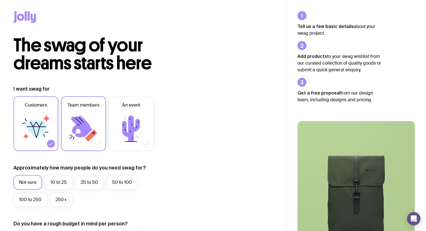
click at [98, 126] on icon at bounding box center [84, 129] width 34 height 34
click at [0, 0] on input "Team members" at bounding box center [0, 0] width 0 height 0
click at [54, 135] on label "Customers" at bounding box center [35, 123] width 45 height 55
click at [0, 0] on input "Customers" at bounding box center [0, 0] width 0 height 0
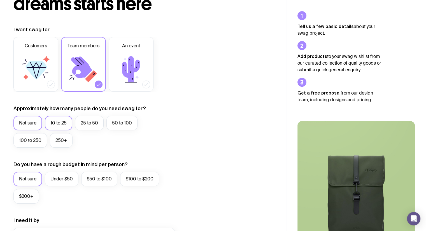
scroll to position [60, 0]
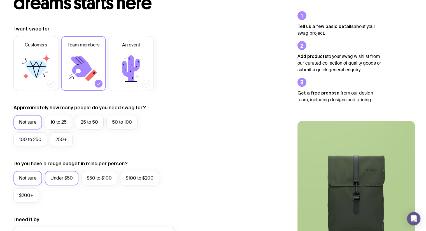
click at [57, 174] on label "Under $50" at bounding box center [62, 178] width 34 height 15
click at [0, 0] on input "Under $50" at bounding box center [0, 0] width 0 height 0
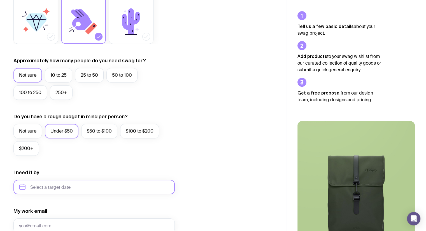
scroll to position [0, 0]
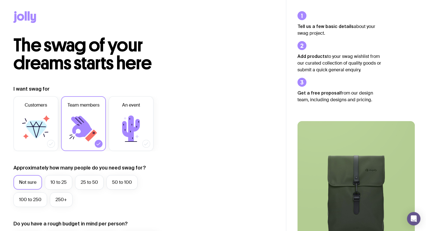
click at [18, 15] on icon at bounding box center [20, 17] width 7 height 7
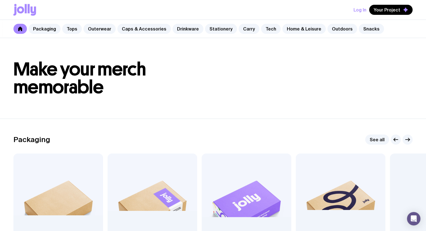
scroll to position [76, 0]
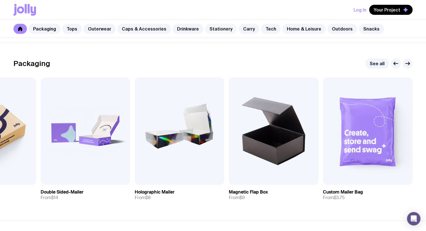
click at [216, 29] on link "Stationery" at bounding box center [221, 29] width 32 height 10
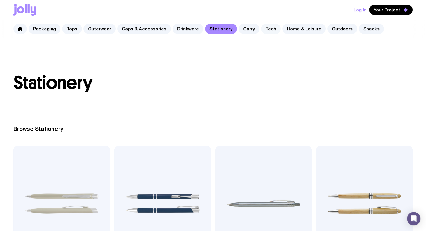
click at [261, 30] on link "Tech" at bounding box center [271, 29] width 20 height 10
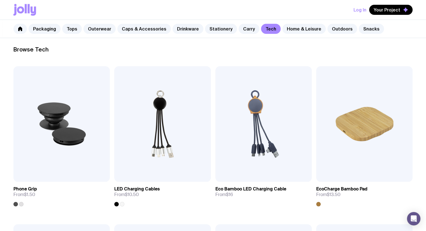
scroll to position [72, 0]
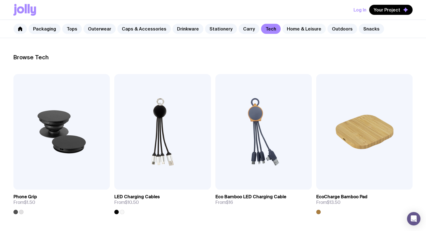
click at [286, 31] on link "Home & Leisure" at bounding box center [303, 29] width 43 height 10
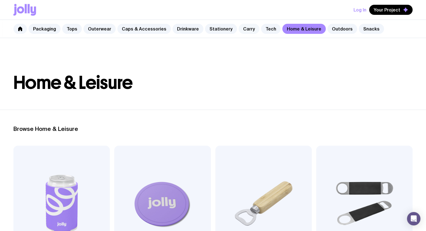
click at [245, 28] on link "Carry" at bounding box center [249, 29] width 21 height 10
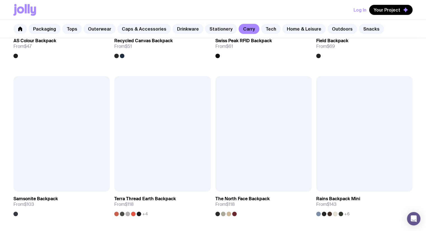
scroll to position [551, 0]
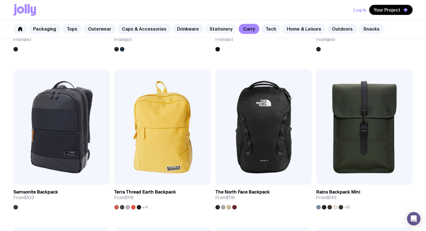
click at [216, 28] on link "Stationery" at bounding box center [221, 29] width 32 height 10
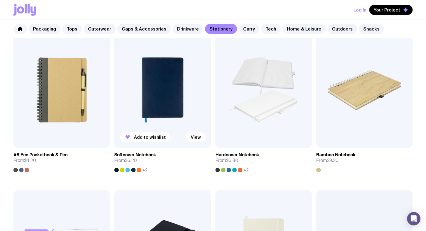
scroll to position [430, 0]
click at [181, 111] on img at bounding box center [162, 90] width 96 height 116
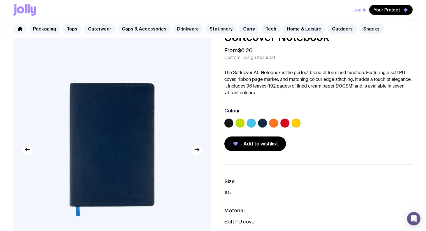
scroll to position [16, 0]
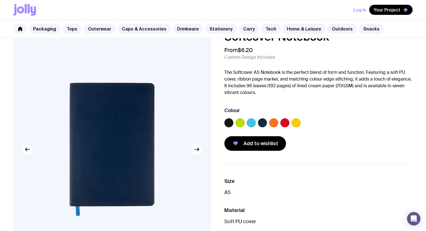
click at [245, 125] on div at bounding box center [318, 123] width 188 height 11
click at [255, 121] on div at bounding box center [318, 123] width 188 height 11
click at [266, 123] on label at bounding box center [262, 122] width 9 height 9
click at [0, 0] on input "radio" at bounding box center [0, 0] width 0 height 0
click at [230, 122] on label at bounding box center [228, 122] width 9 height 9
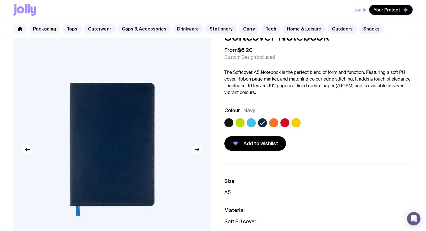
click at [0, 0] on input "radio" at bounding box center [0, 0] width 0 height 0
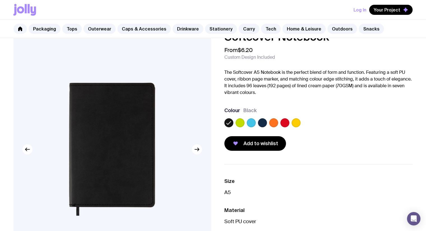
click at [262, 125] on label at bounding box center [262, 122] width 9 height 9
click at [0, 0] on input "radio" at bounding box center [0, 0] width 0 height 0
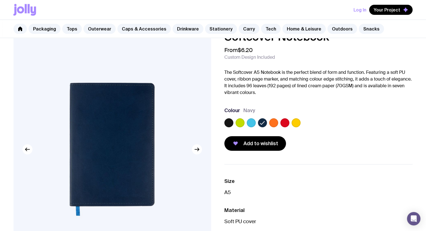
click at [118, 143] on img at bounding box center [111, 149] width 197 height 237
click at [204, 151] on img at bounding box center [111, 149] width 197 height 237
click at [200, 151] on button "button" at bounding box center [197, 150] width 10 height 10
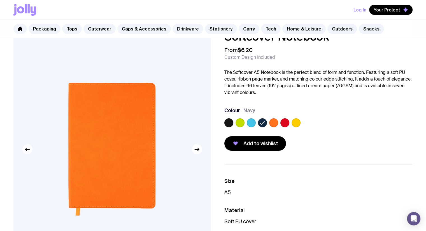
click at [26, 153] on button "button" at bounding box center [27, 150] width 10 height 10
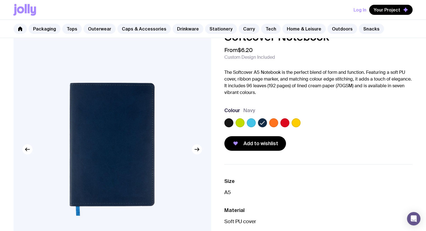
drag, startPoint x: 96, startPoint y: 163, endPoint x: 99, endPoint y: 107, distance: 56.1
click at [99, 107] on img at bounding box center [111, 149] width 197 height 237
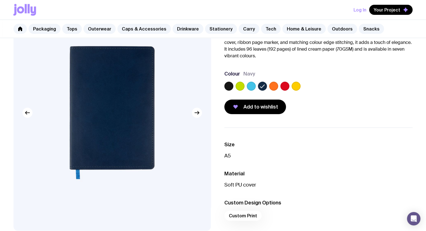
scroll to position [0, 0]
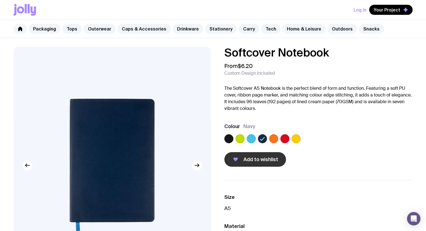
click at [244, 159] on span "Add to wishlist" at bounding box center [260, 159] width 35 height 7
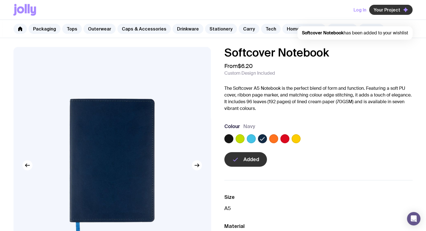
click at [392, 11] on span "Your Project" at bounding box center [387, 10] width 27 height 6
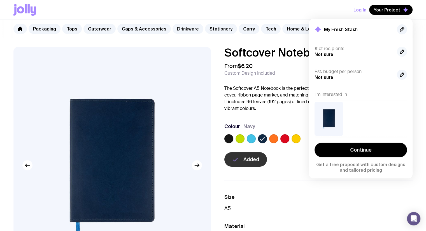
click at [405, 50] on button "button" at bounding box center [402, 52] width 10 height 10
